Goal: Transaction & Acquisition: Download file/media

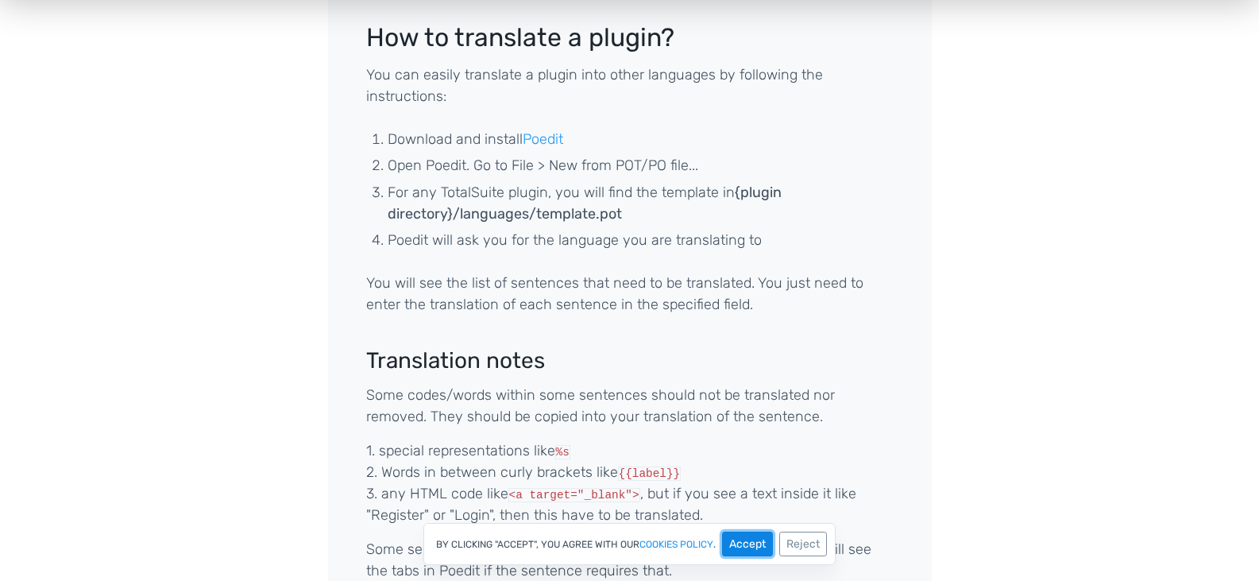
click at [758, 536] on button "Accept" at bounding box center [747, 544] width 51 height 25
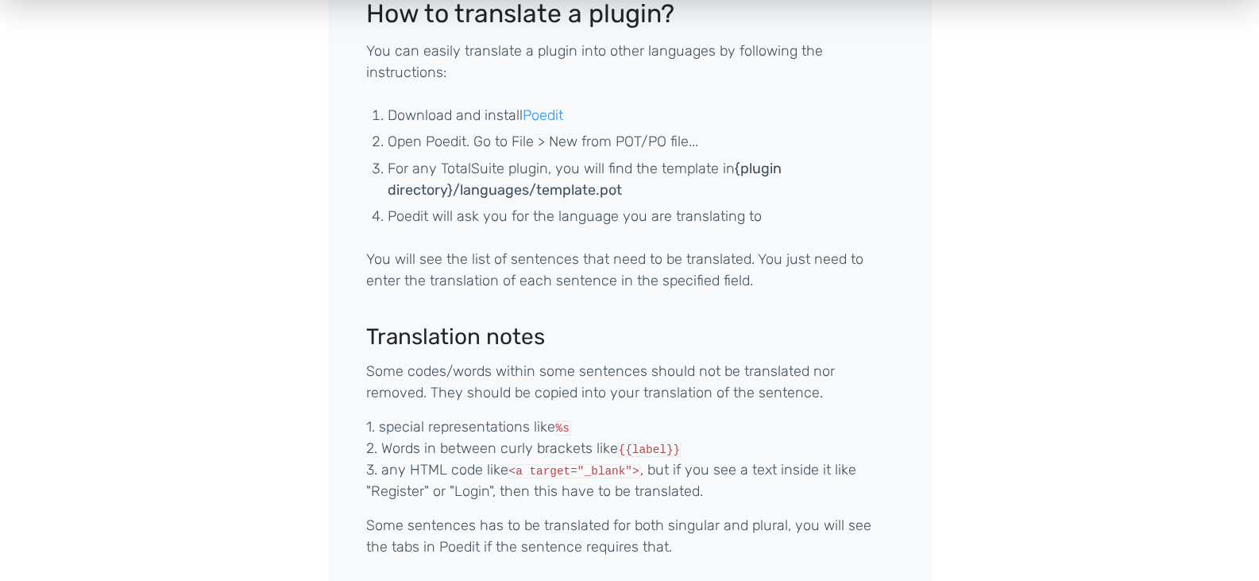
scroll to position [159, 0]
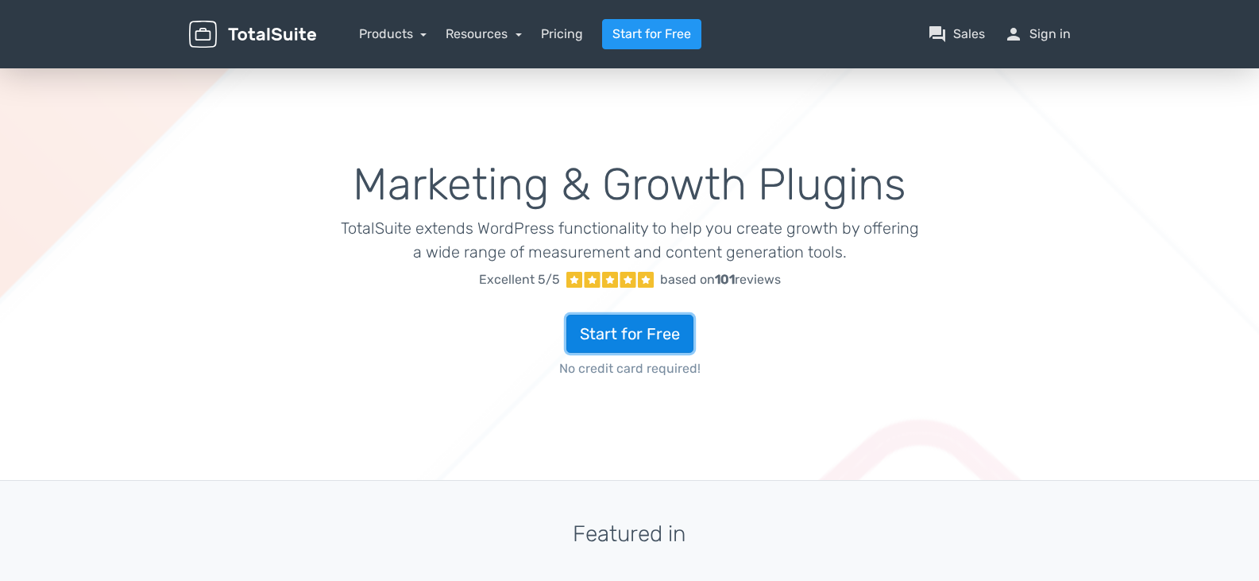
click at [661, 333] on link "Start for Free" at bounding box center [630, 334] width 127 height 38
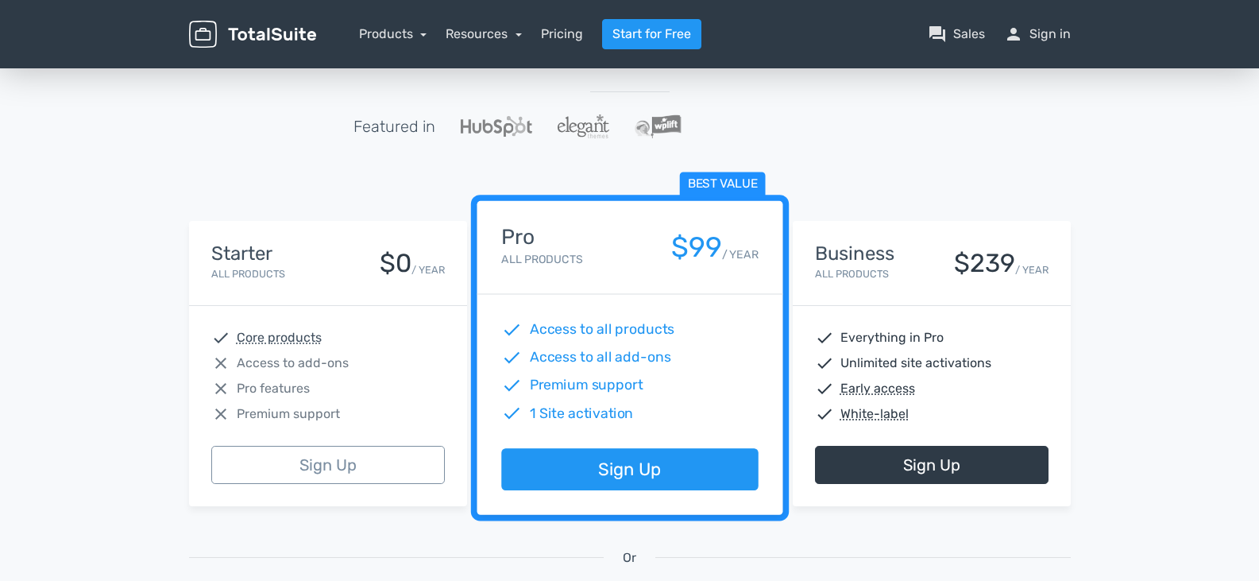
scroll to position [159, 0]
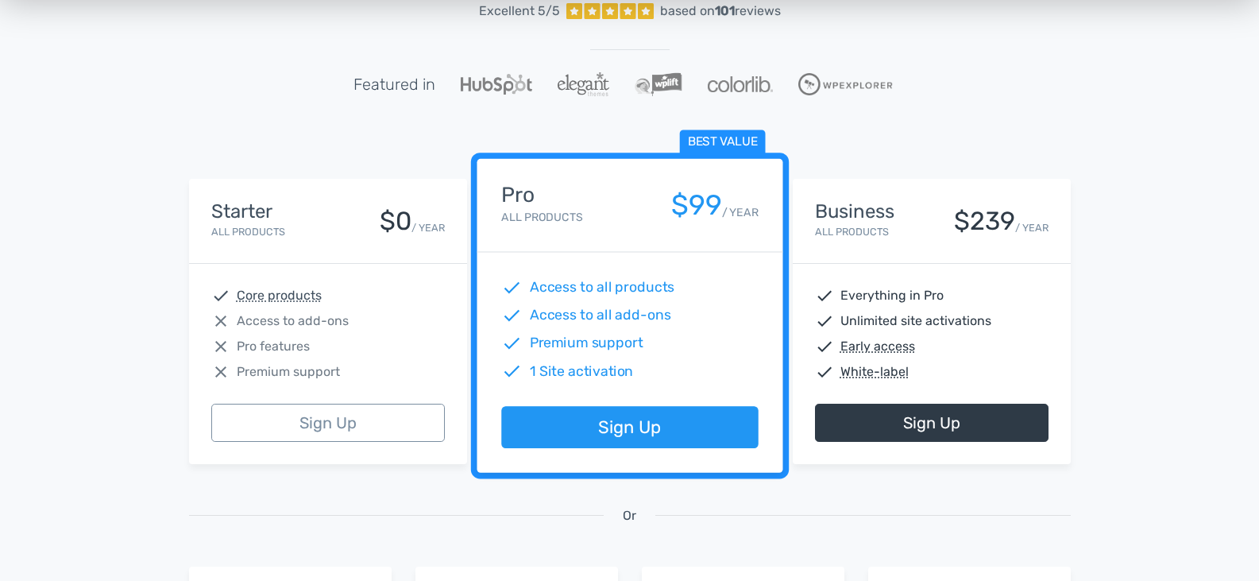
click at [355, 332] on div "check Core products close Access to add-ons close Pro features close Premium su…" at bounding box center [328, 334] width 278 height 140
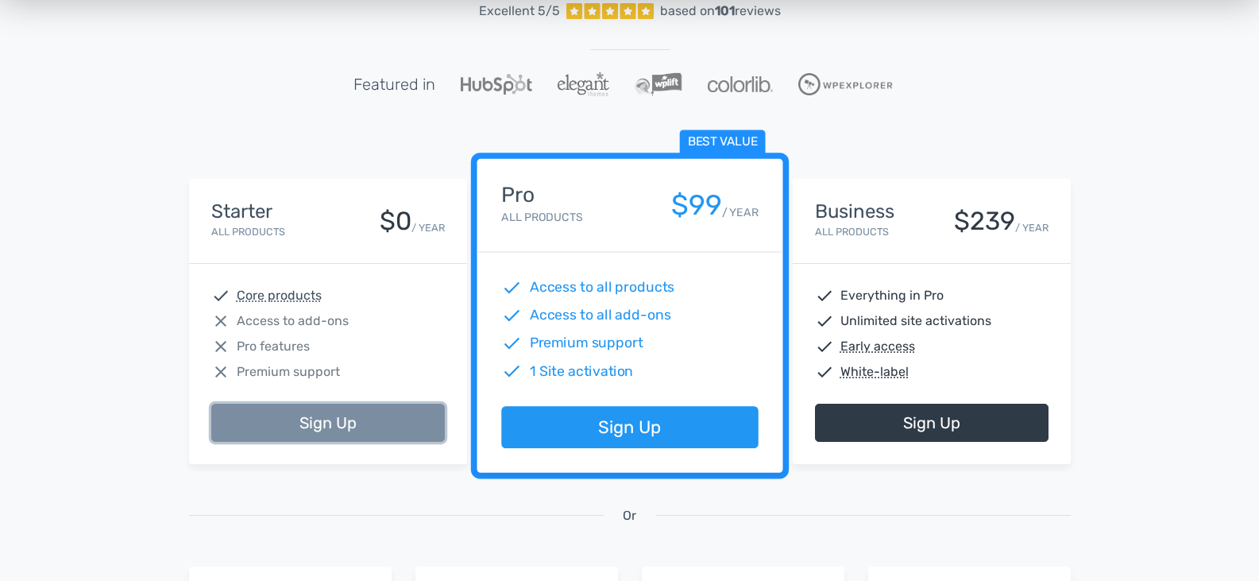
click at [397, 418] on link "Sign Up" at bounding box center [328, 423] width 234 height 38
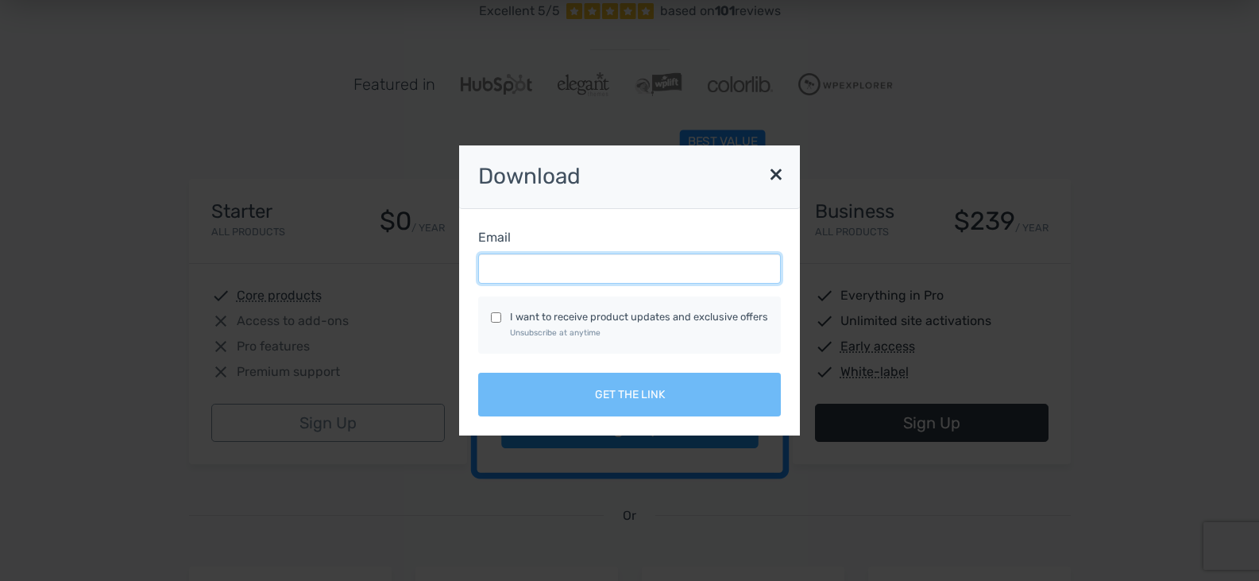
click at [510, 272] on input "Email" at bounding box center [629, 268] width 303 height 30
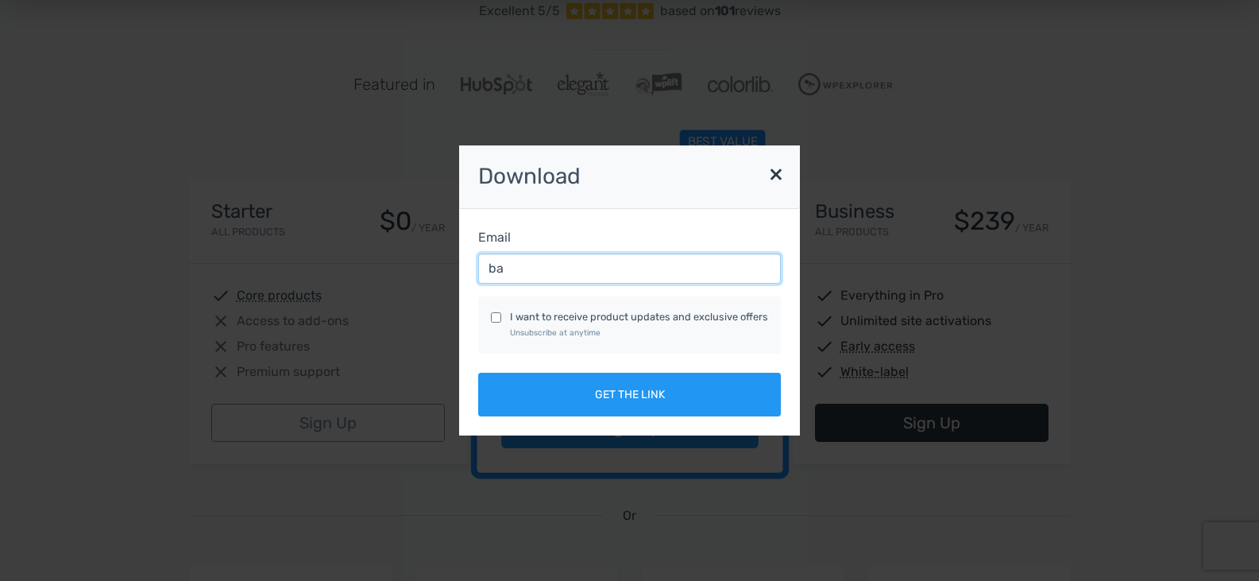
type input "[EMAIL_ADDRESS][DOMAIN_NAME]"
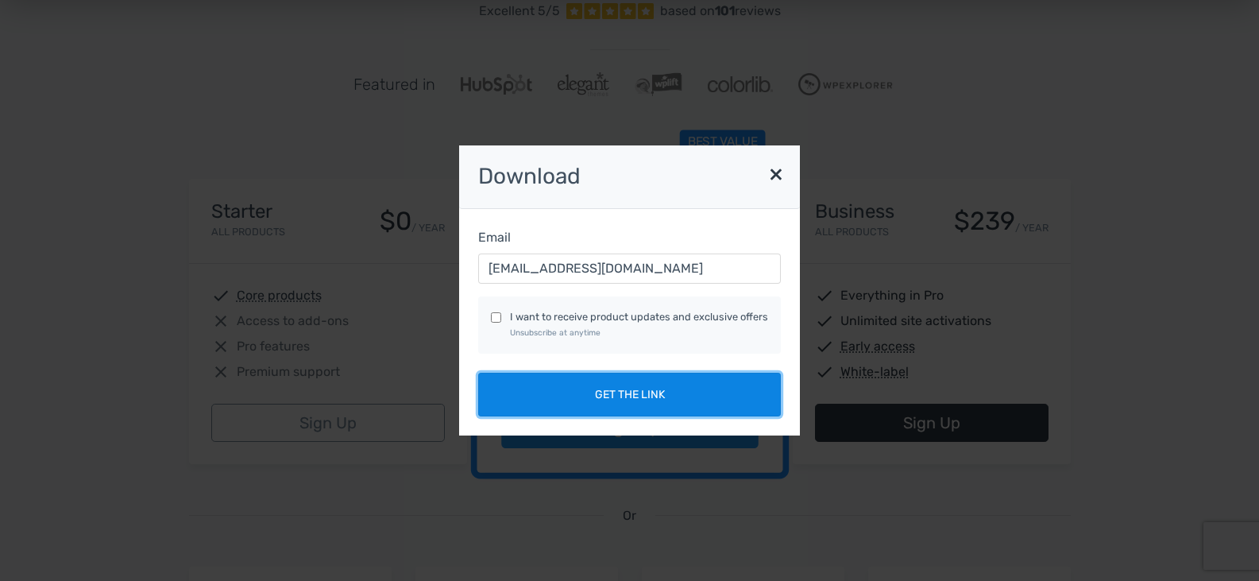
click at [588, 385] on button "Get the link" at bounding box center [629, 395] width 303 height 44
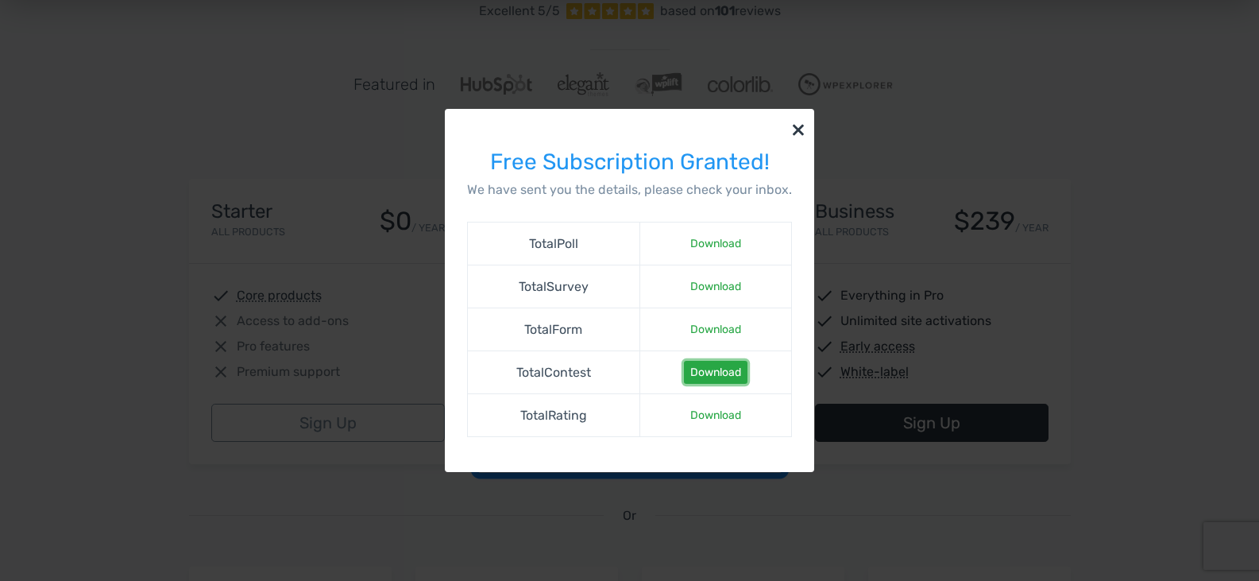
click at [708, 365] on link "Download" at bounding box center [716, 372] width 64 height 23
click at [701, 332] on link "Download" at bounding box center [716, 329] width 64 height 23
click at [721, 294] on link "Download" at bounding box center [716, 286] width 64 height 23
click at [720, 418] on link "Download" at bounding box center [716, 415] width 64 height 23
